Goal: Task Accomplishment & Management: Use online tool/utility

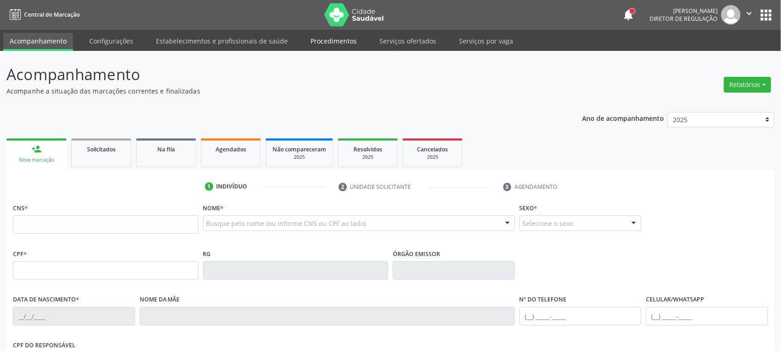
click at [338, 35] on link "Procedimentos" at bounding box center [333, 41] width 59 height 16
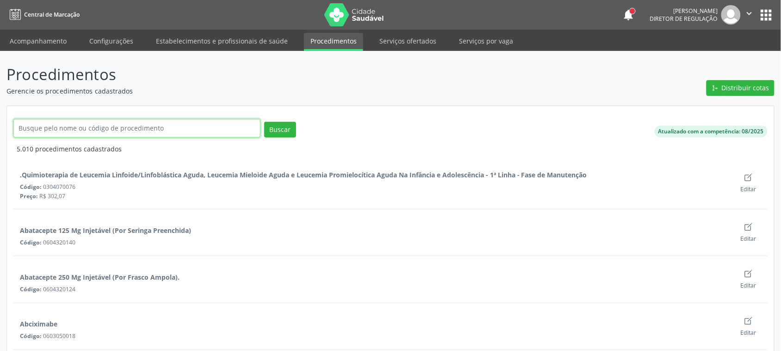
click at [78, 134] on input "text" at bounding box center [136, 128] width 247 height 19
type input "parto"
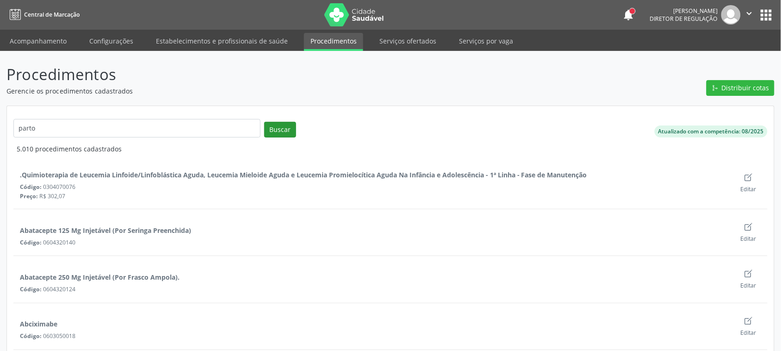
drag, startPoint x: 271, startPoint y: 119, endPoint x: 272, endPoint y: 125, distance: 6.0
click at [271, 121] on div "parto Buscar" at bounding box center [262, 131] width 503 height 25
click at [272, 125] on button "Buscar" at bounding box center [280, 130] width 32 height 16
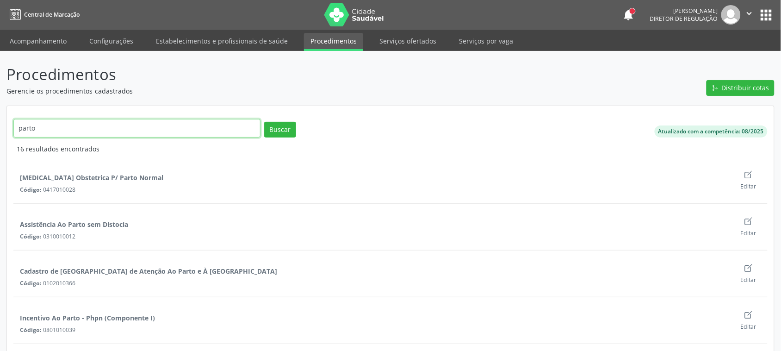
click at [31, 128] on input "parto" at bounding box center [136, 128] width 247 height 19
type input "[PERSON_NAME]"
click at [282, 132] on button "Buscar" at bounding box center [280, 130] width 32 height 16
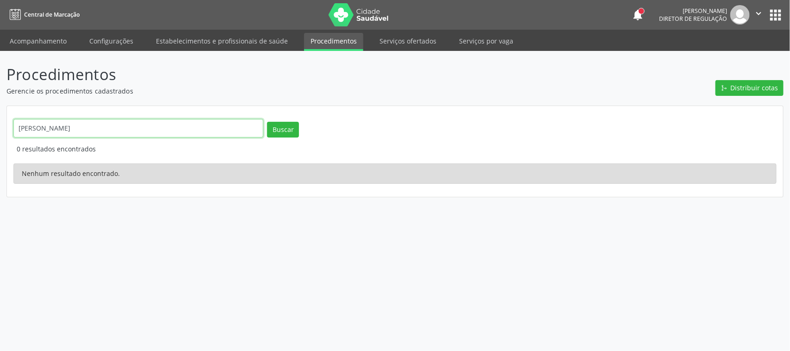
click at [59, 131] on input "[PERSON_NAME]" at bounding box center [138, 128] width 250 height 19
type input "cesar"
click button "Buscar" at bounding box center [283, 130] width 32 height 16
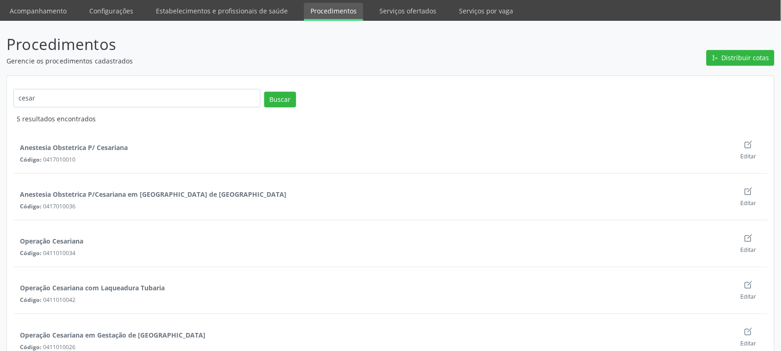
scroll to position [46, 0]
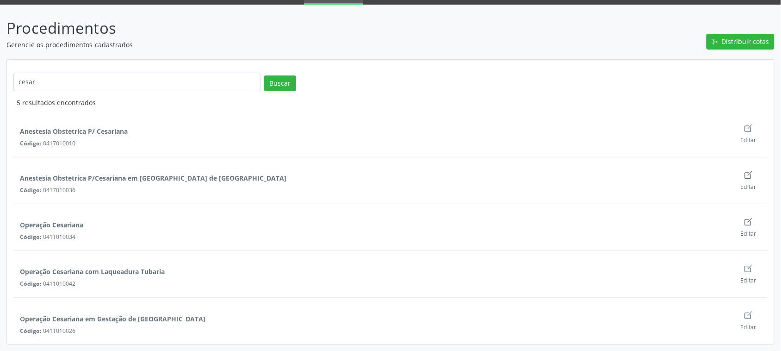
drag, startPoint x: 20, startPoint y: 222, endPoint x: 81, endPoint y: 242, distance: 64.7
click at [81, 242] on div "Operação Cesariana Código: 0411010034 Editar" at bounding box center [390, 227] width 754 height 33
drag, startPoint x: 80, startPoint y: 239, endPoint x: 17, endPoint y: 228, distance: 63.9
click at [17, 228] on div "Operação Cesariana Código: 0411010034" at bounding box center [371, 226] width 716 height 27
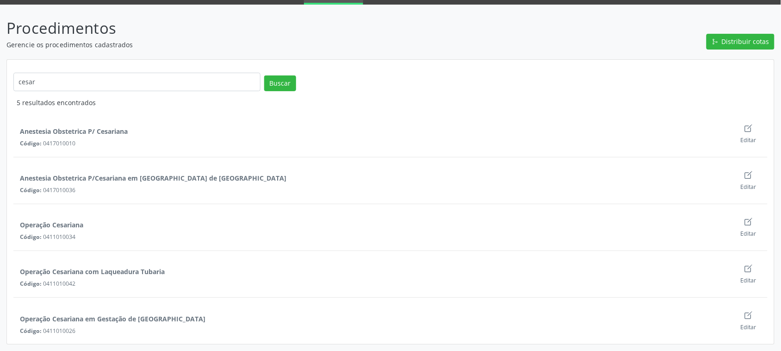
copy div "Operação Cesariana Código: 0411010034"
click at [64, 286] on div "Código: 0411010042" at bounding box center [375, 284] width 710 height 8
drag, startPoint x: 77, startPoint y: 284, endPoint x: 15, endPoint y: 273, distance: 63.4
click at [15, 273] on div "Operação Cesariana com Laqueadura Tubaria Código: 0411010042" at bounding box center [371, 273] width 716 height 27
click at [15, 273] on div "Operação Cesariana com Laqueadura Tubaria" at bounding box center [88, 268] width 151 height 16
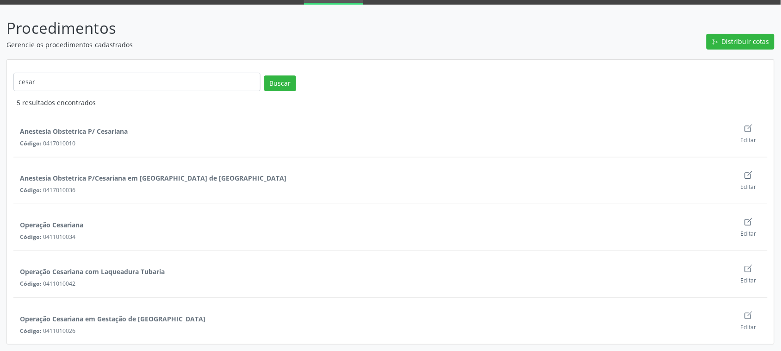
drag, startPoint x: 75, startPoint y: 285, endPoint x: 20, endPoint y: 270, distance: 57.6
click at [20, 270] on div "Operação Cesariana com Laqueadura Tubaria Código: 0411010042" at bounding box center [371, 273] width 716 height 27
copy div "Operação Cesariana com Laqueadura Tubaria Código: 0411010042"
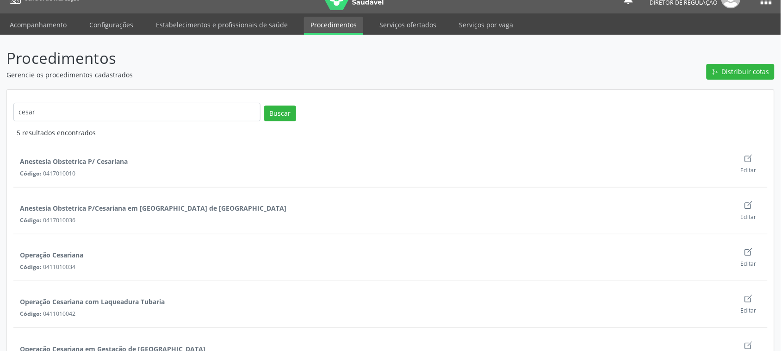
scroll to position [0, 0]
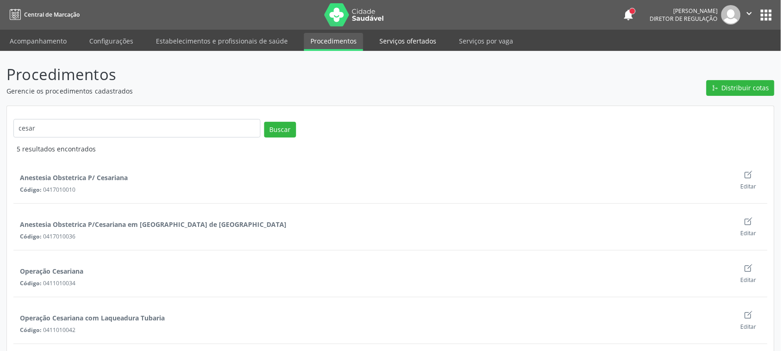
click at [394, 42] on link "Serviços ofertados" at bounding box center [408, 41] width 70 height 16
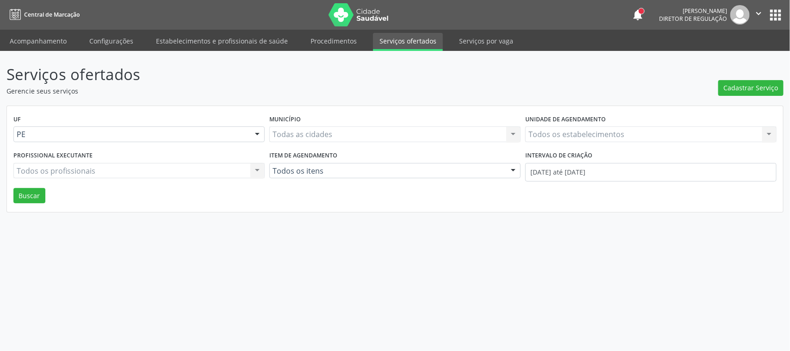
click at [577, 137] on div "Todos os estabelecimentos Todos os estabelecimentos Nenhum resultado encontrado…" at bounding box center [650, 134] width 251 height 16
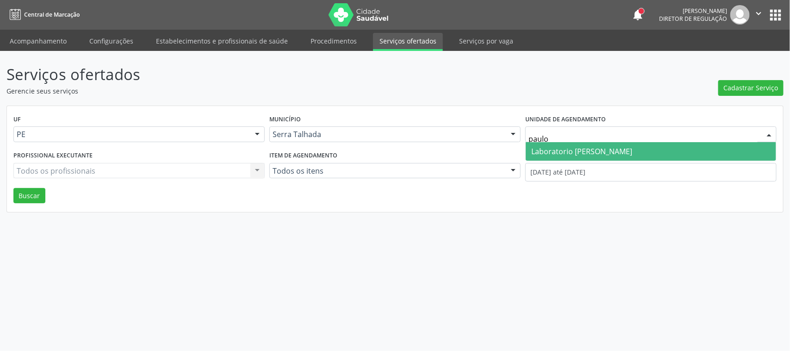
type input "[PERSON_NAME]"
click at [603, 154] on span "Laboratorio [PERSON_NAME]" at bounding box center [581, 151] width 101 height 10
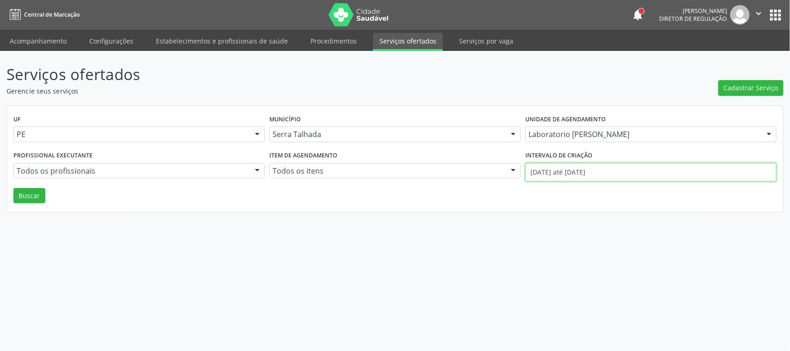
click at [588, 166] on input "[DATE] até [DATE]" at bounding box center [650, 172] width 251 height 19
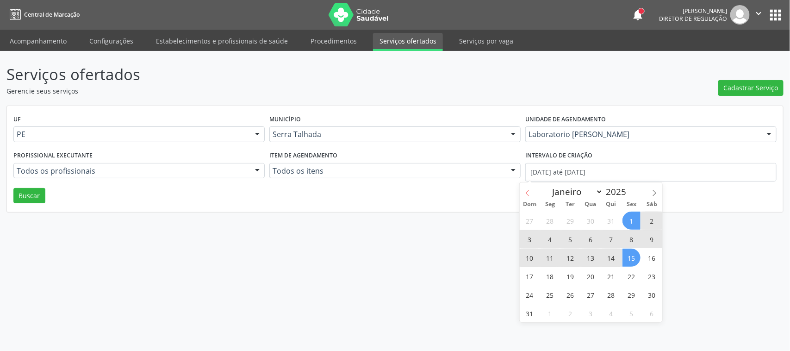
click at [527, 193] on icon at bounding box center [527, 193] width 6 height 6
select select "6"
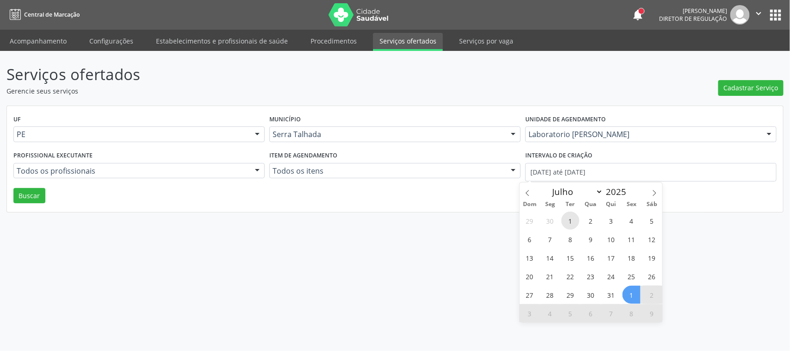
click at [569, 216] on span "1" at bounding box center [570, 220] width 18 height 18
type input "[DATE]"
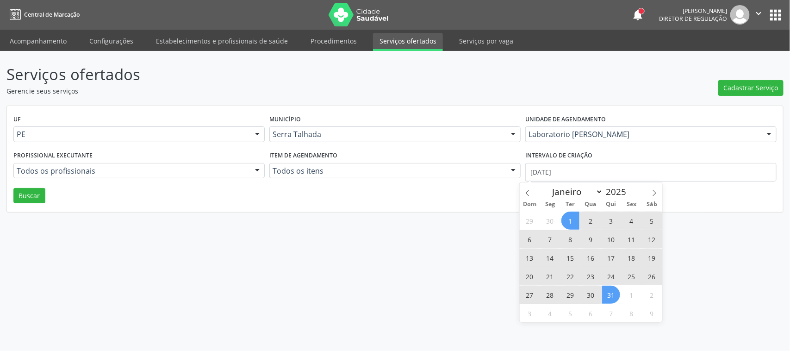
click at [611, 298] on span "31" at bounding box center [611, 295] width 18 height 18
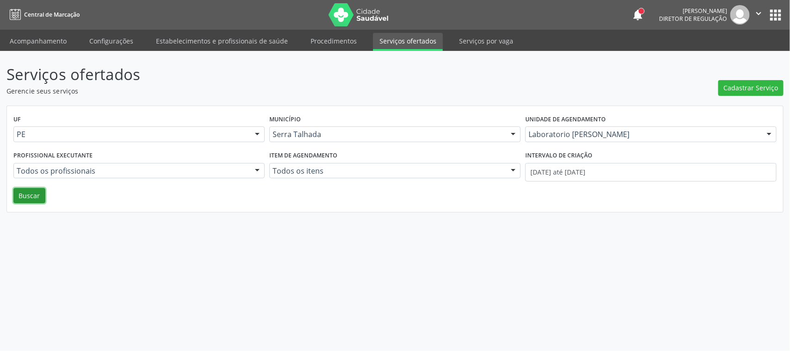
click at [38, 197] on button "Buscar" at bounding box center [29, 196] width 32 height 16
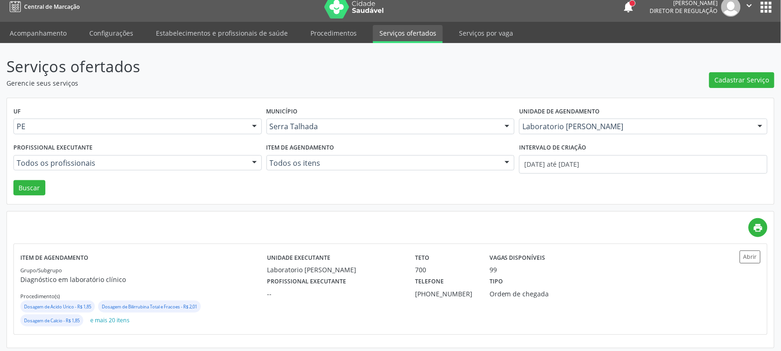
scroll to position [12, 0]
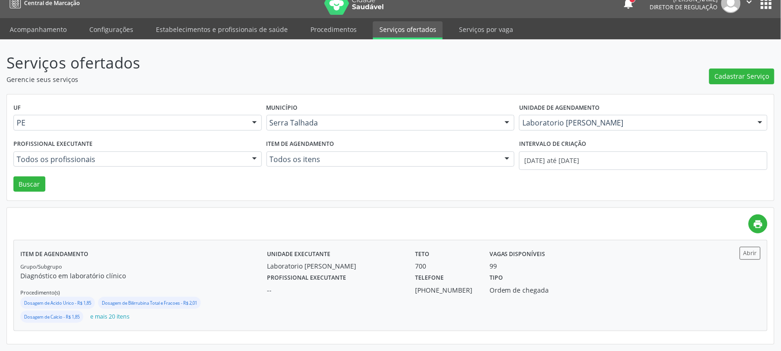
click at [484, 315] on div "Unidade executante Laboratorio [PERSON_NAME] Teto 700 Vagas disponíveis 99 Prof…" at bounding box center [483, 285] width 432 height 77
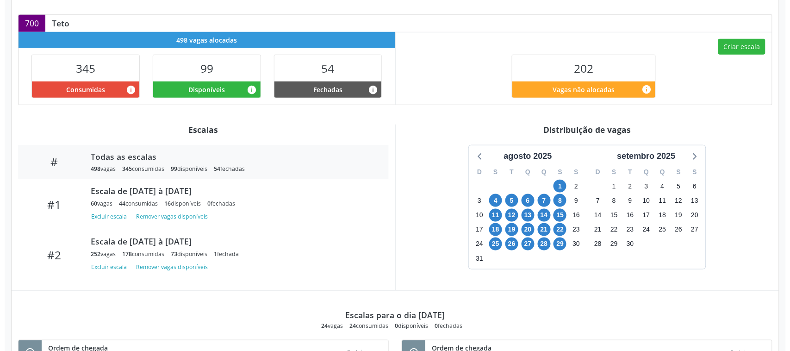
scroll to position [174, 0]
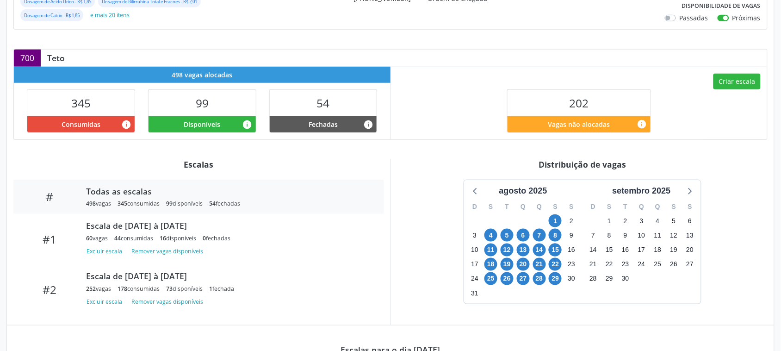
click at [746, 105] on div "Criar escala 202 Vagas não alocadas info" at bounding box center [579, 103] width 377 height 73
click at [739, 89] on button "Criar escala" at bounding box center [737, 82] width 47 height 16
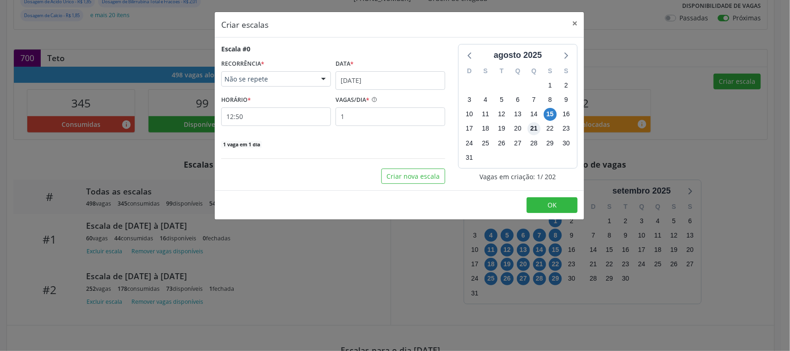
click at [538, 129] on span "21" at bounding box center [534, 128] width 13 height 13
click at [350, 70] on label "Data *" at bounding box center [345, 64] width 18 height 14
click at [350, 84] on input "15/08/2025" at bounding box center [391, 80] width 110 height 19
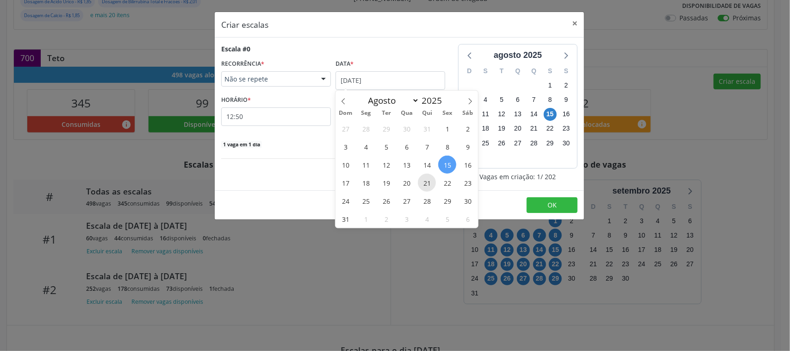
click at [428, 185] on span "21" at bounding box center [427, 183] width 18 height 18
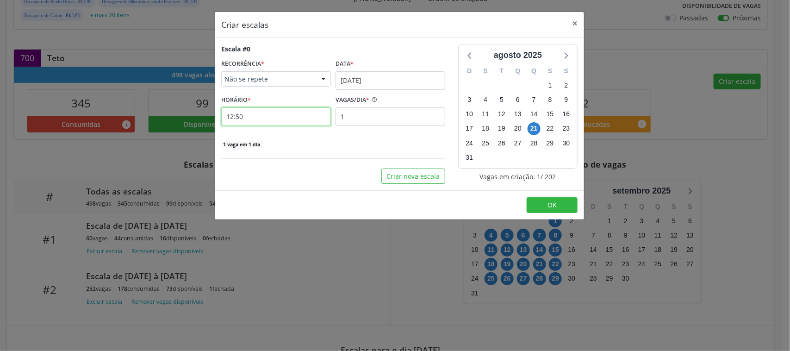
click at [301, 118] on input "12:50" at bounding box center [276, 116] width 110 height 19
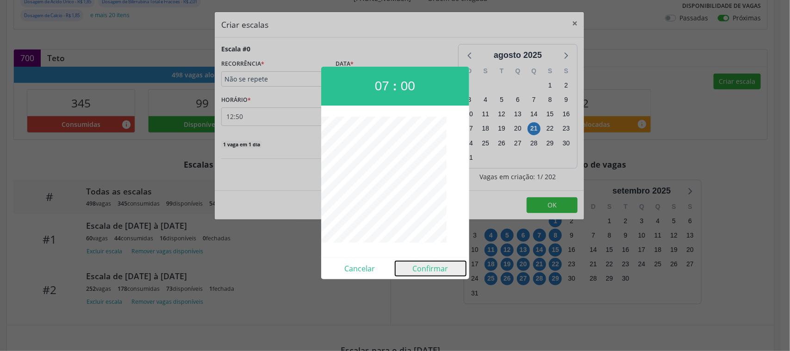
click at [443, 265] on button "Confirmar" at bounding box center [430, 268] width 71 height 15
type input "07:00"
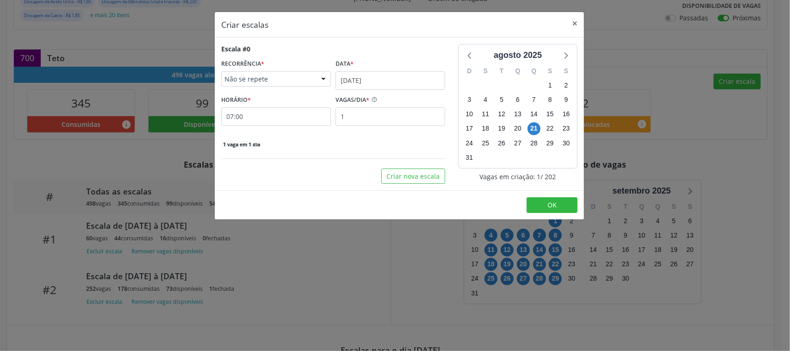
click at [390, 105] on div "VAGAS/DIA *" at bounding box center [391, 100] width 110 height 14
click at [390, 116] on input "1" at bounding box center [391, 116] width 110 height 19
type input "3"
click at [553, 208] on span "OK" at bounding box center [551, 204] width 9 height 9
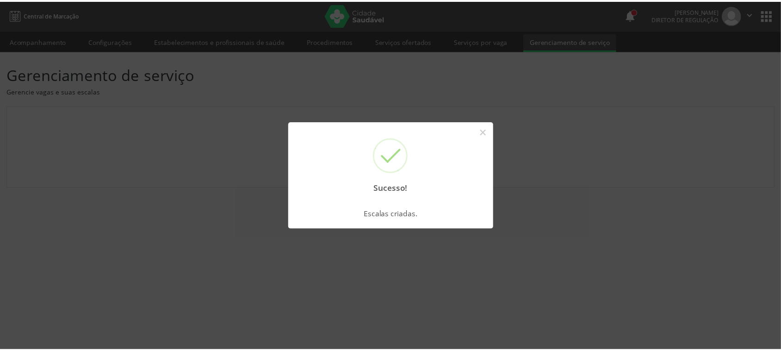
scroll to position [0, 0]
